Goal: Check status

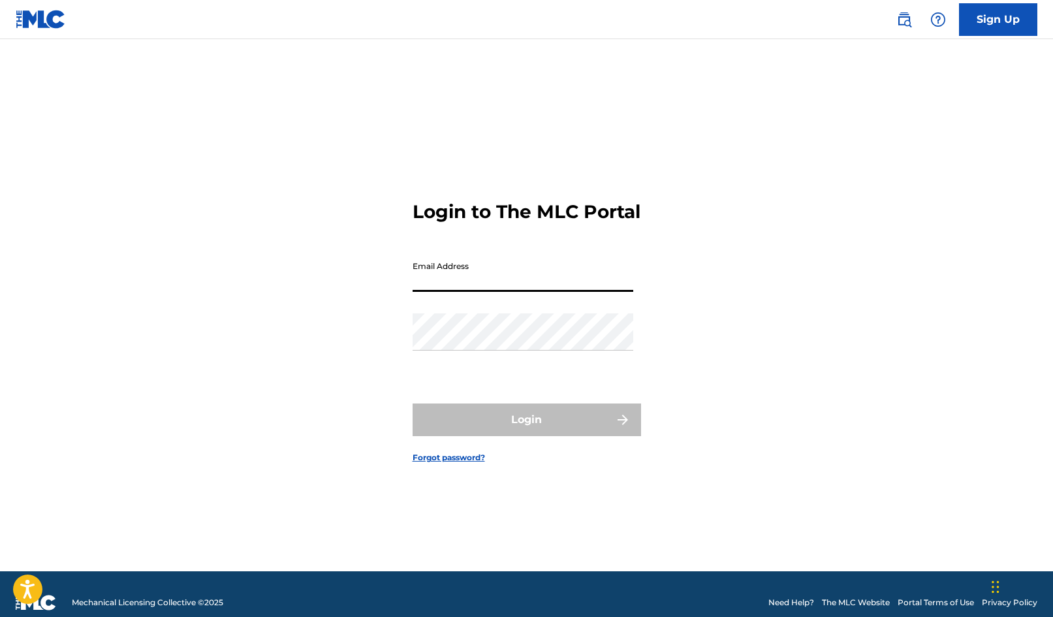
type input "[PERSON_NAME][EMAIL_ADDRESS][DOMAIN_NAME]"
click at [526, 431] on button "Login" at bounding box center [527, 419] width 229 height 33
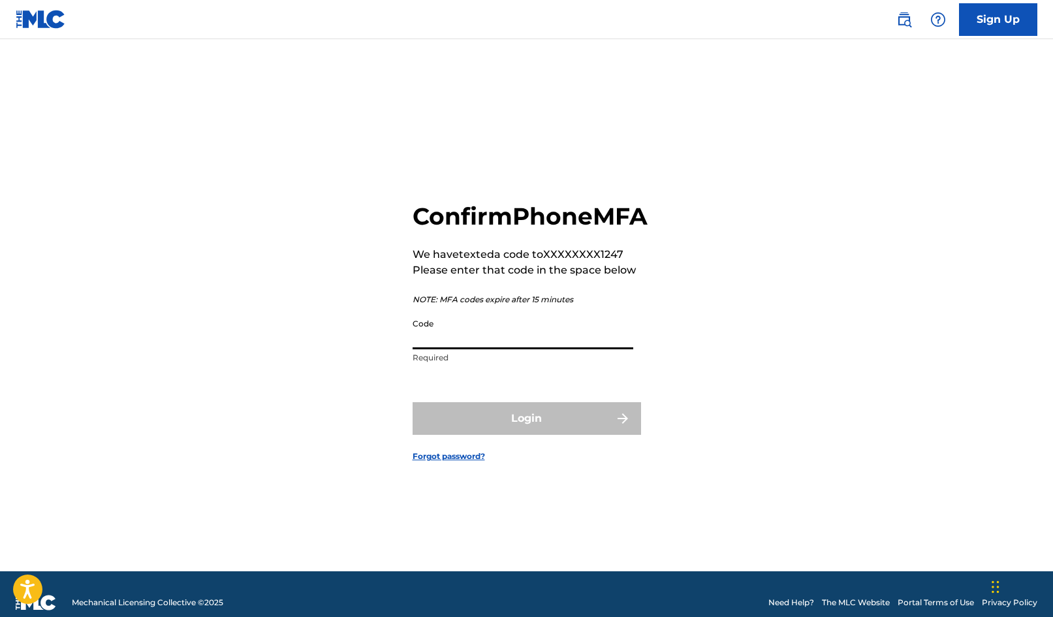
click at [453, 349] on input "Code" at bounding box center [523, 330] width 221 height 37
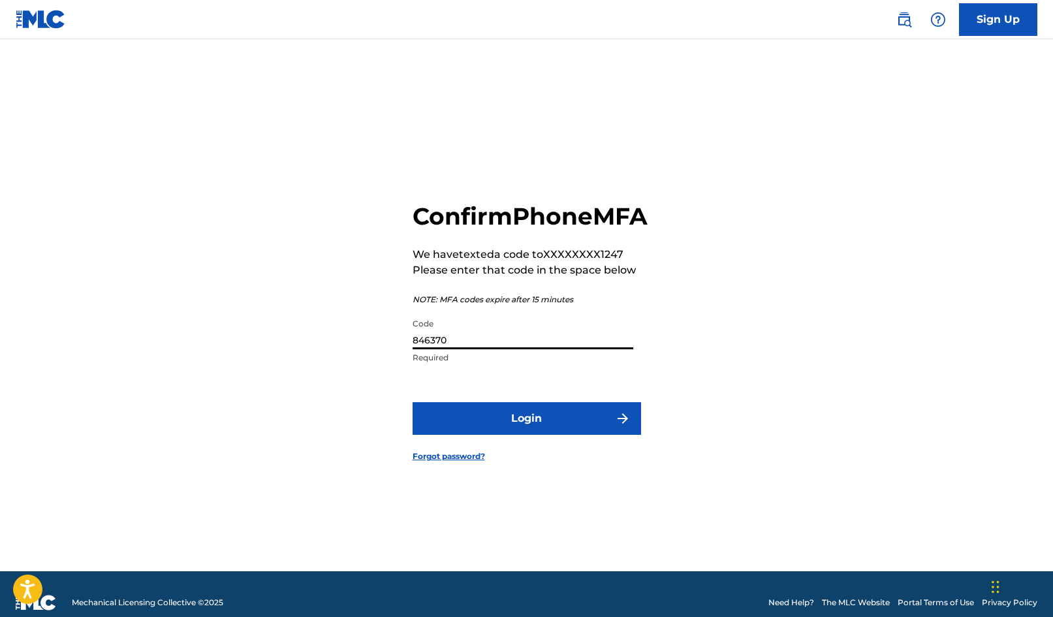
type input "846370"
click at [510, 432] on button "Login" at bounding box center [527, 418] width 229 height 33
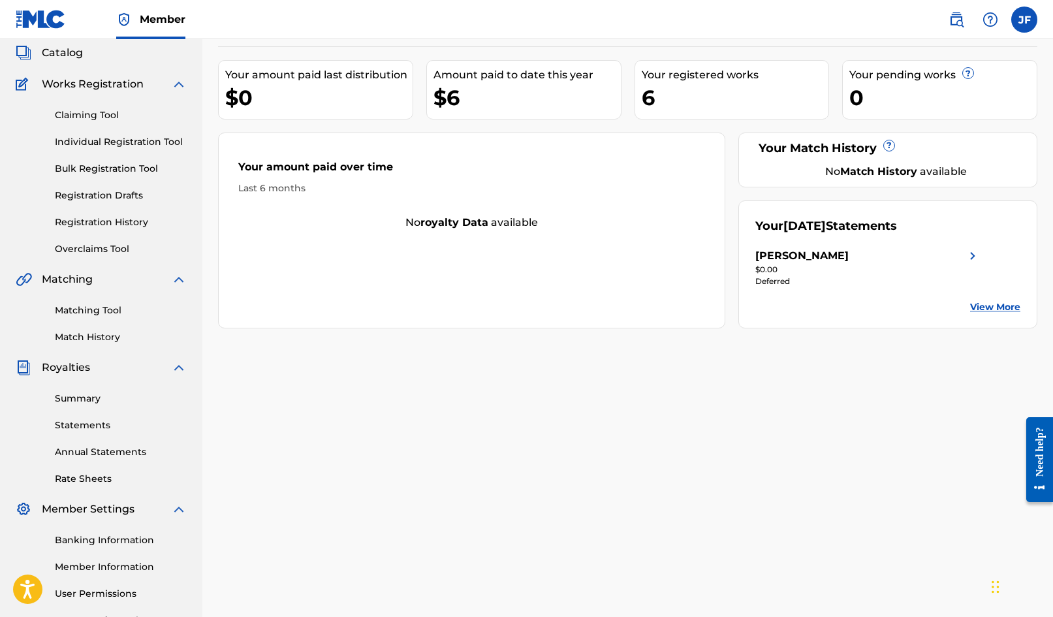
scroll to position [91, 0]
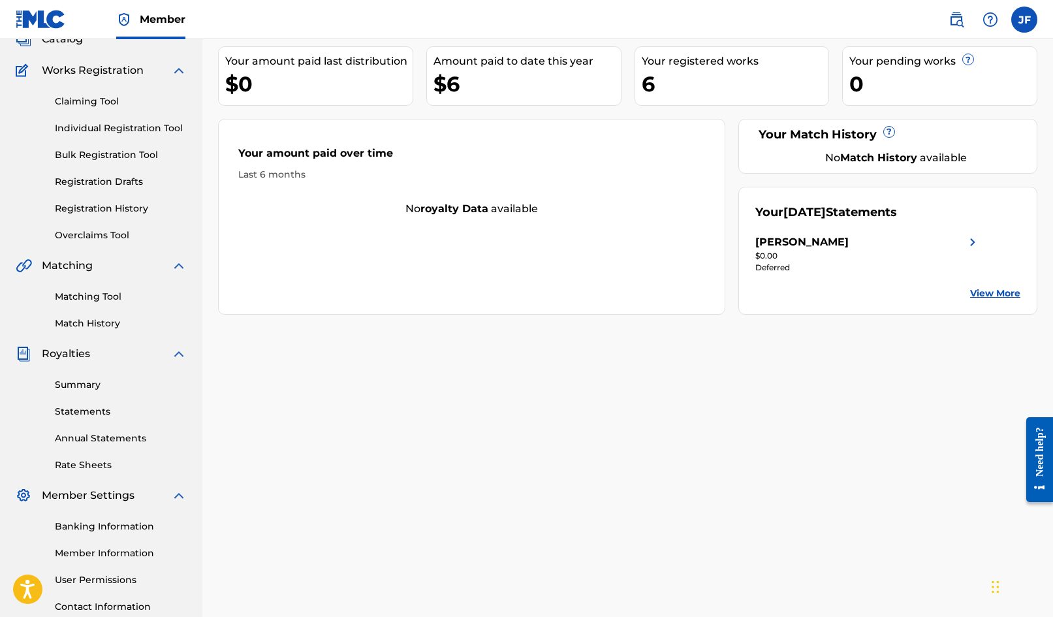
click at [78, 382] on link "Summary" at bounding box center [121, 385] width 132 height 14
